Goal: Task Accomplishment & Management: Use online tool/utility

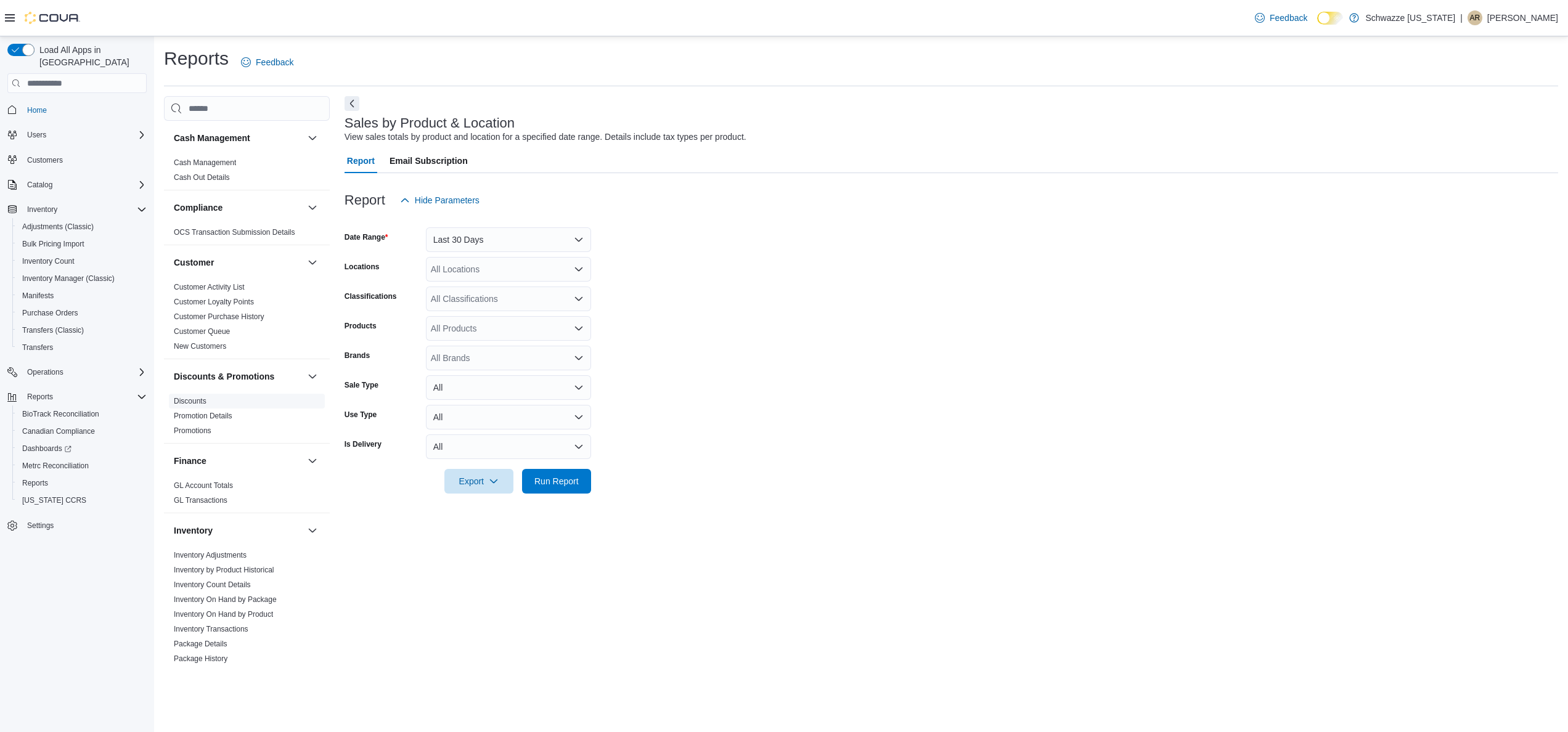
click at [196, 404] on link "Discounts" at bounding box center [190, 401] width 33 height 9
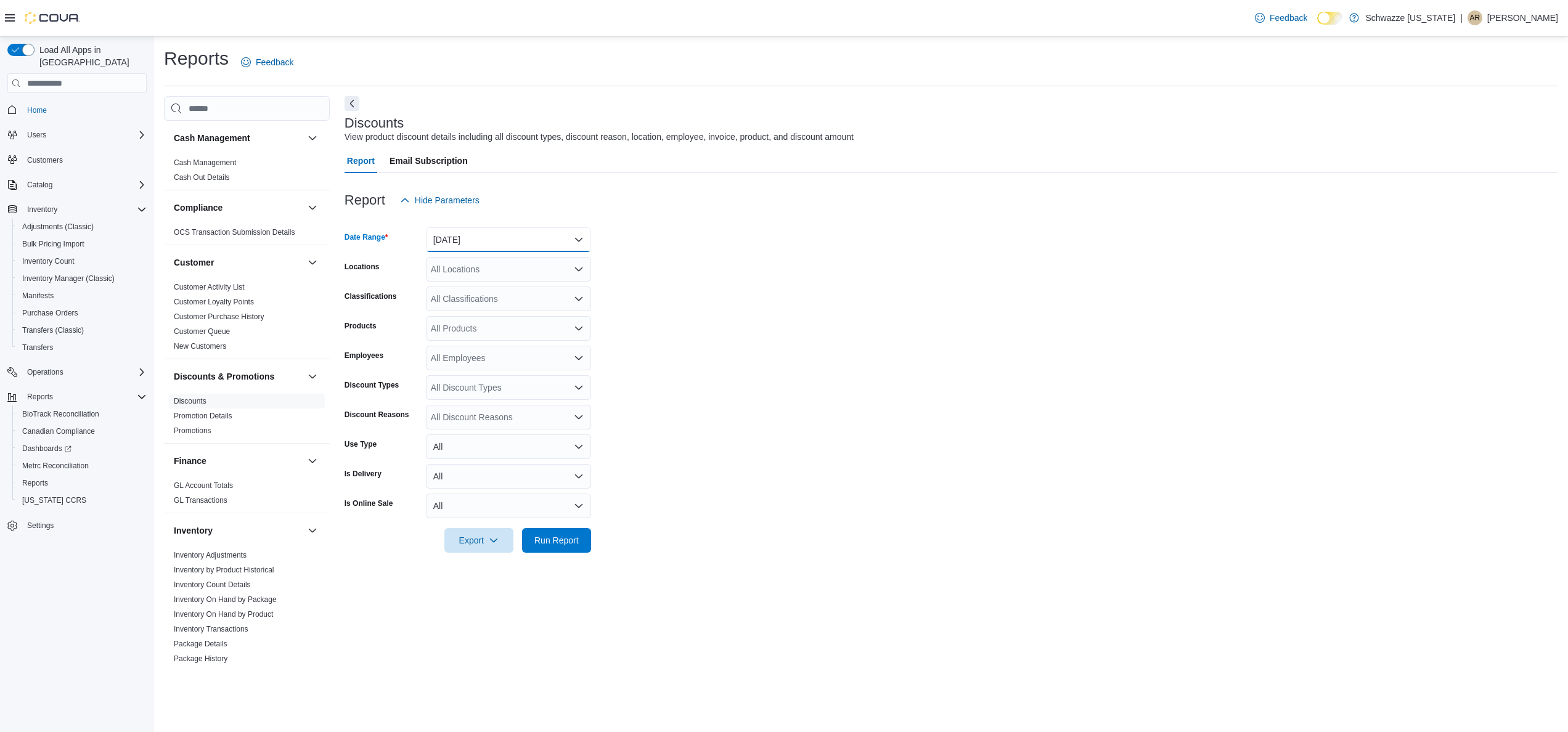
click at [509, 235] on button "[DATE]" at bounding box center [508, 239] width 165 height 25
click at [533, 358] on span "Last 7 Days (excluding [DATE])" at bounding box center [516, 362] width 141 height 15
click at [788, 335] on form "Date Range Last 7 Days (excluding [DATE]) Locations All Locations Classificatio…" at bounding box center [951, 382] width 1213 height 340
click at [482, 536] on span "Export" at bounding box center [479, 539] width 54 height 25
click at [477, 565] on span "Export to Excel" at bounding box center [480, 564] width 55 height 10
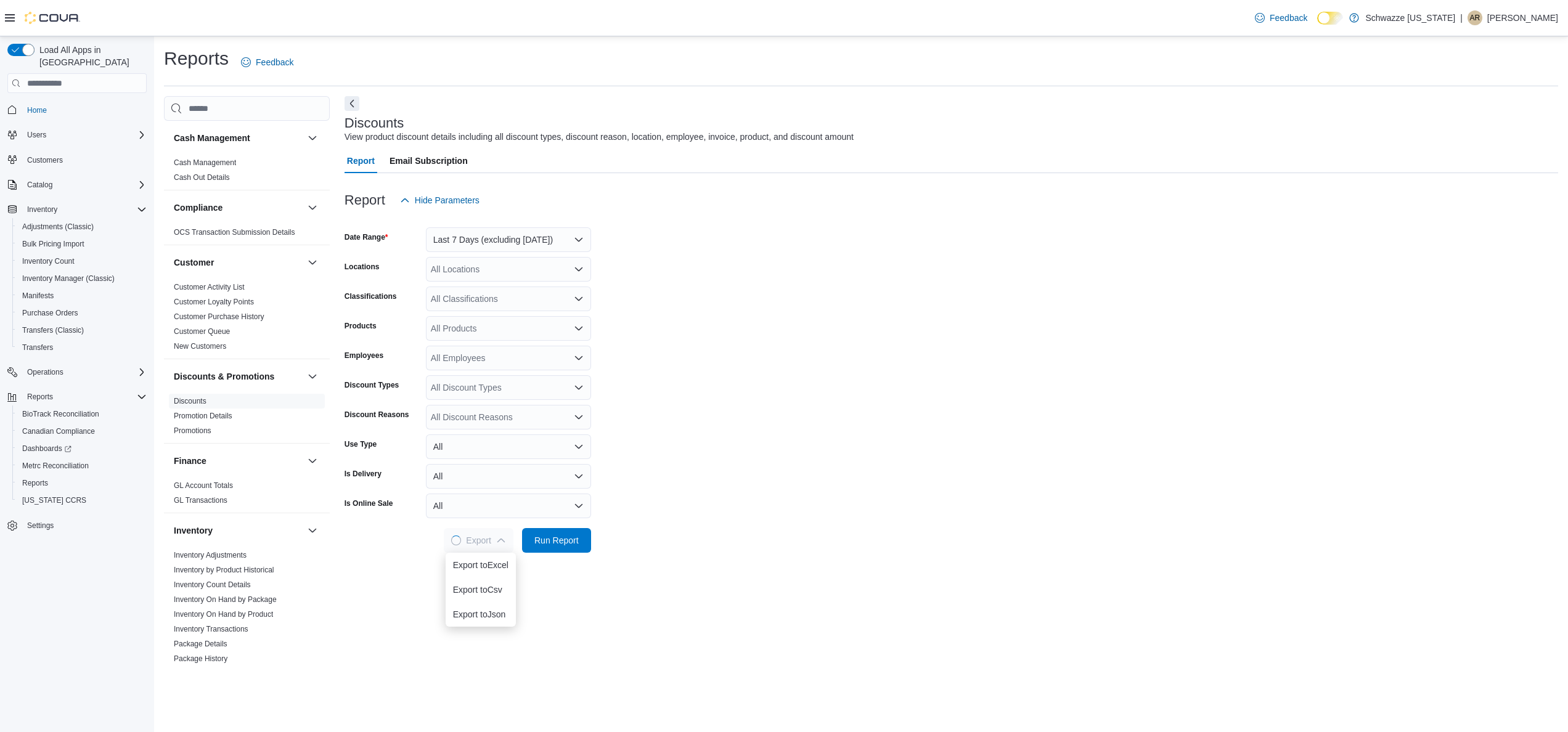
click at [829, 371] on form "Date Range Last 7 Days (excluding [DATE]) Locations All Locations Classificatio…" at bounding box center [951, 382] width 1213 height 340
click at [844, 333] on form "Date Range Last 7 Days (excluding [DATE]) Locations All Locations Classificatio…" at bounding box center [951, 382] width 1213 height 340
